Goal: Transaction & Acquisition: Purchase product/service

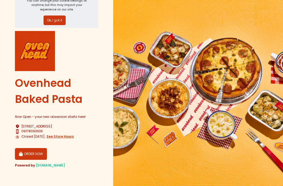
scroll to position [30, 0]
click at [39, 152] on button "ORDER NOW" at bounding box center [31, 154] width 32 height 12
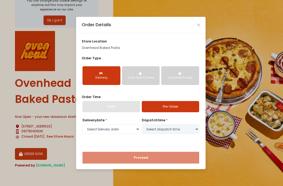
click at [128, 110] on div "ASAP" at bounding box center [112, 106] width 58 height 11
click at [125, 130] on select "Select Delivery date [DATE] [DATE] [DATE] [DATE] [DATE] [DATE] [DATE] [DATE] [D…" at bounding box center [112, 129] width 58 height 10
click at [199, 25] on icon "Close" at bounding box center [199, 24] width 3 height 3
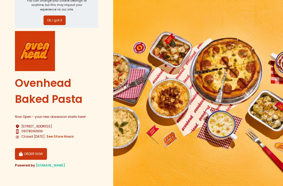
click at [29, 156] on button "ORDER NOW" at bounding box center [31, 154] width 32 height 12
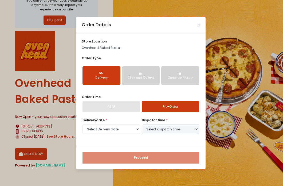
click at [156, 78] on div "Click and Collect" at bounding box center [141, 78] width 31 height 4
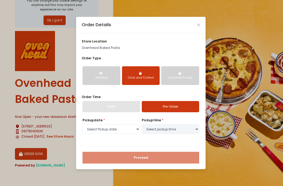
click at [107, 78] on div "Delivery" at bounding box center [101, 78] width 31 height 4
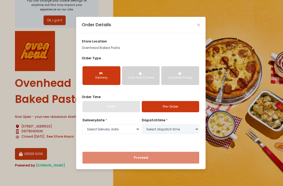
click at [145, 78] on div "Click and Collect" at bounding box center [141, 78] width 31 height 4
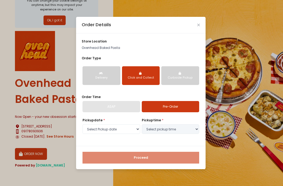
click at [177, 76] on div "Curbside Pickup" at bounding box center [180, 78] width 31 height 4
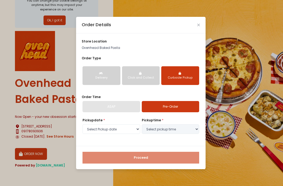
click at [96, 79] on div "Delivery" at bounding box center [101, 78] width 31 height 4
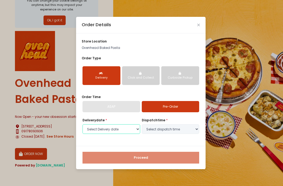
click at [106, 125] on select "Select Delivery date [DATE] [DATE] [DATE] [DATE] [DATE] [DATE] [DATE] [DATE] [D…" at bounding box center [112, 129] width 58 height 10
click at [195, 25] on div "Order Details" at bounding box center [141, 25] width 130 height 17
click at [198, 25] on icon "Close" at bounding box center [199, 24] width 3 height 3
